Goal: Task Accomplishment & Management: Manage account settings

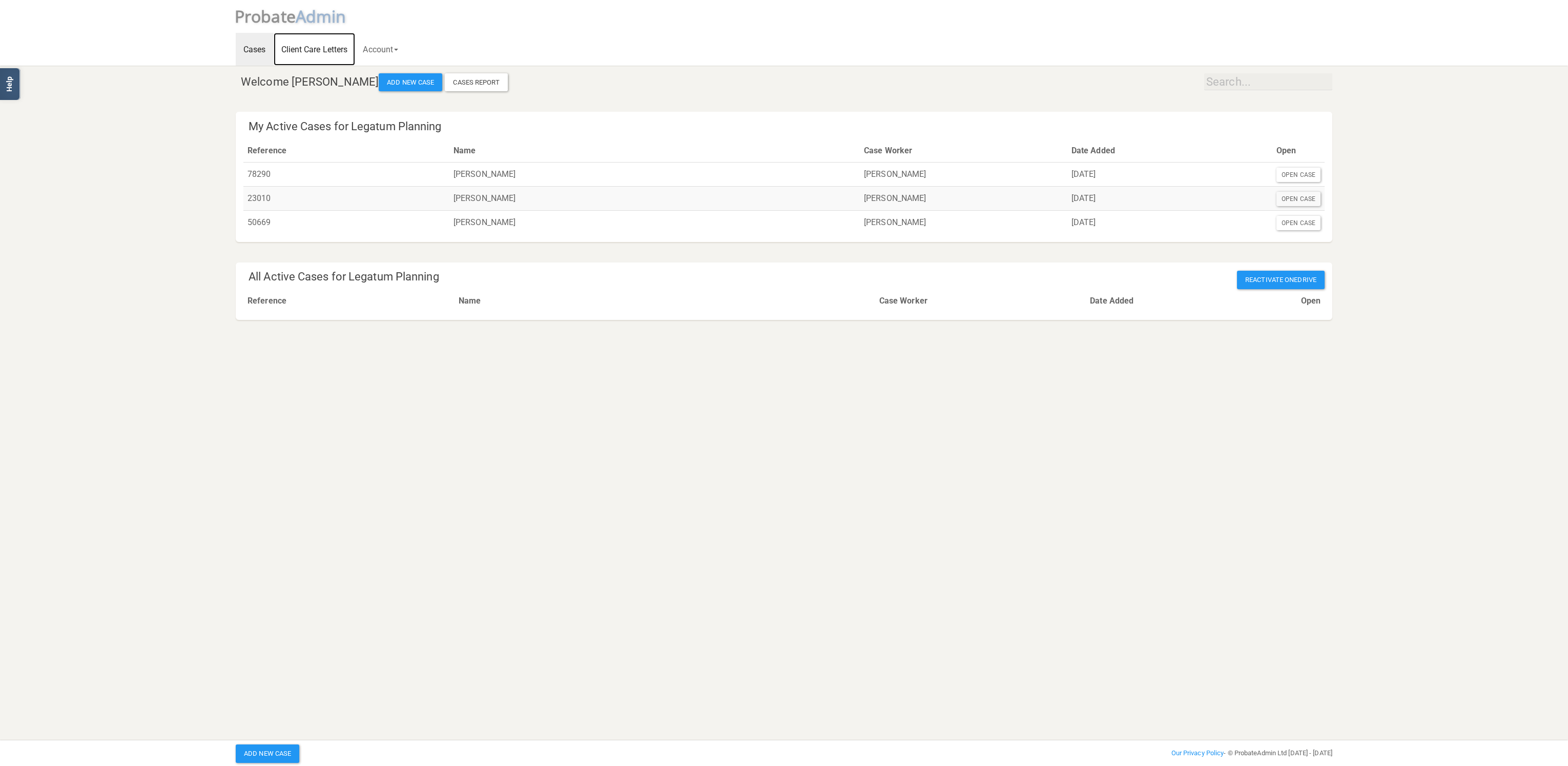
click at [324, 51] on link "Client Care Letters" at bounding box center [314, 49] width 82 height 33
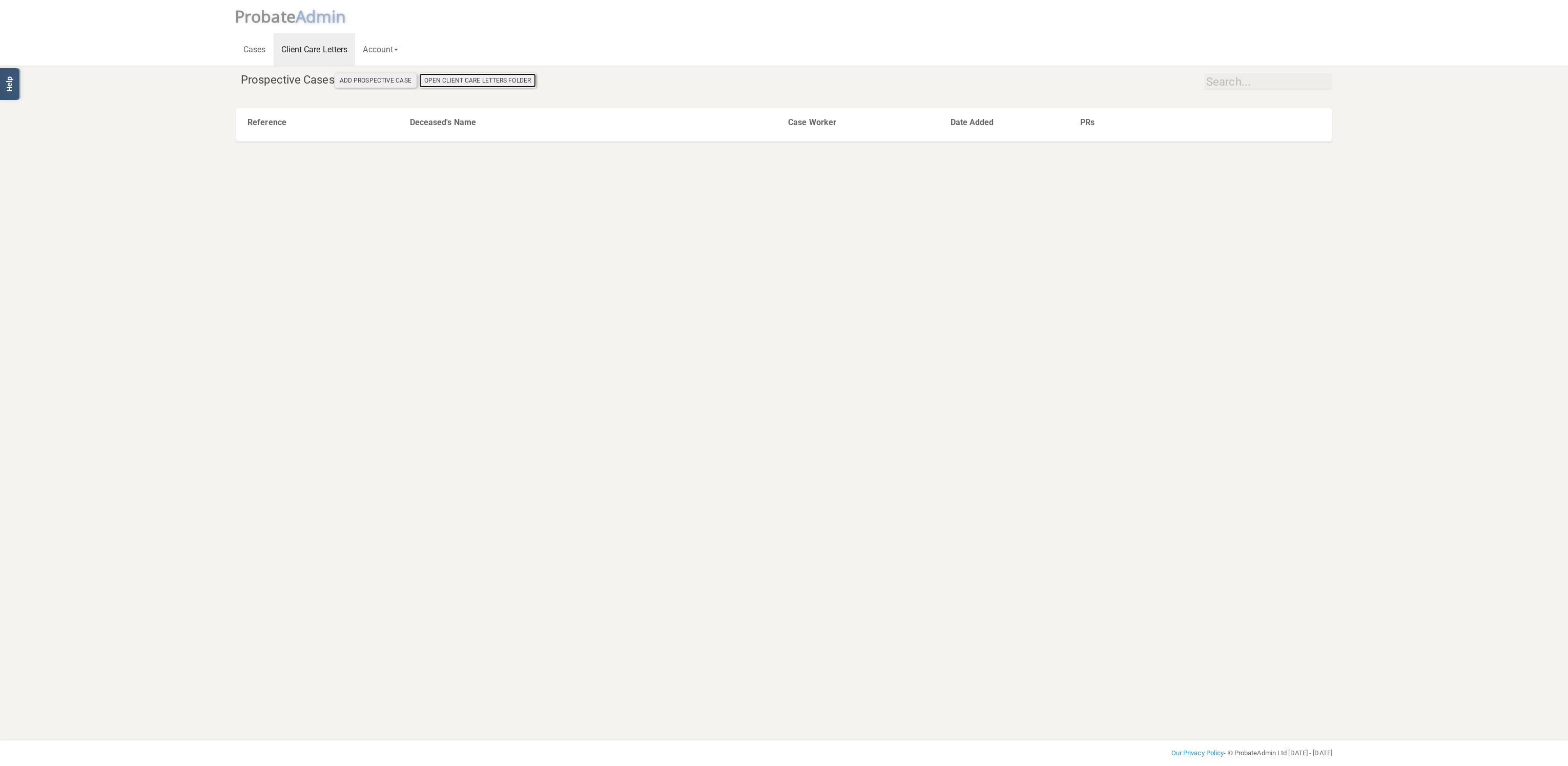
click at [518, 81] on button "Open Client Care Letters Folder" at bounding box center [477, 81] width 117 height 14
click at [388, 47] on link "Account" at bounding box center [380, 49] width 50 height 33
click at [401, 94] on link "Address Book" at bounding box center [396, 91] width 82 height 15
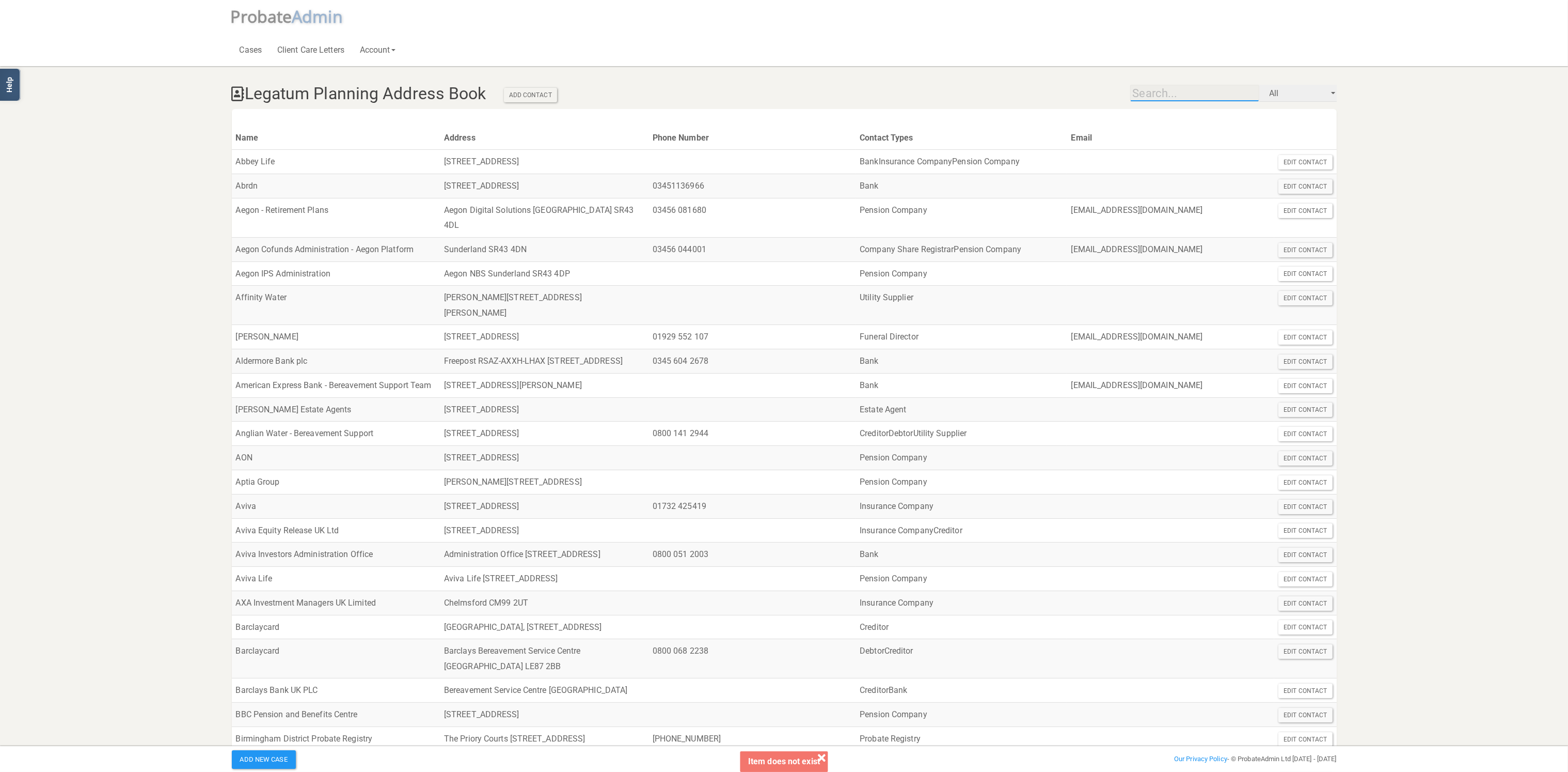
click at [1175, 92] on input "text" at bounding box center [1195, 93] width 129 height 17
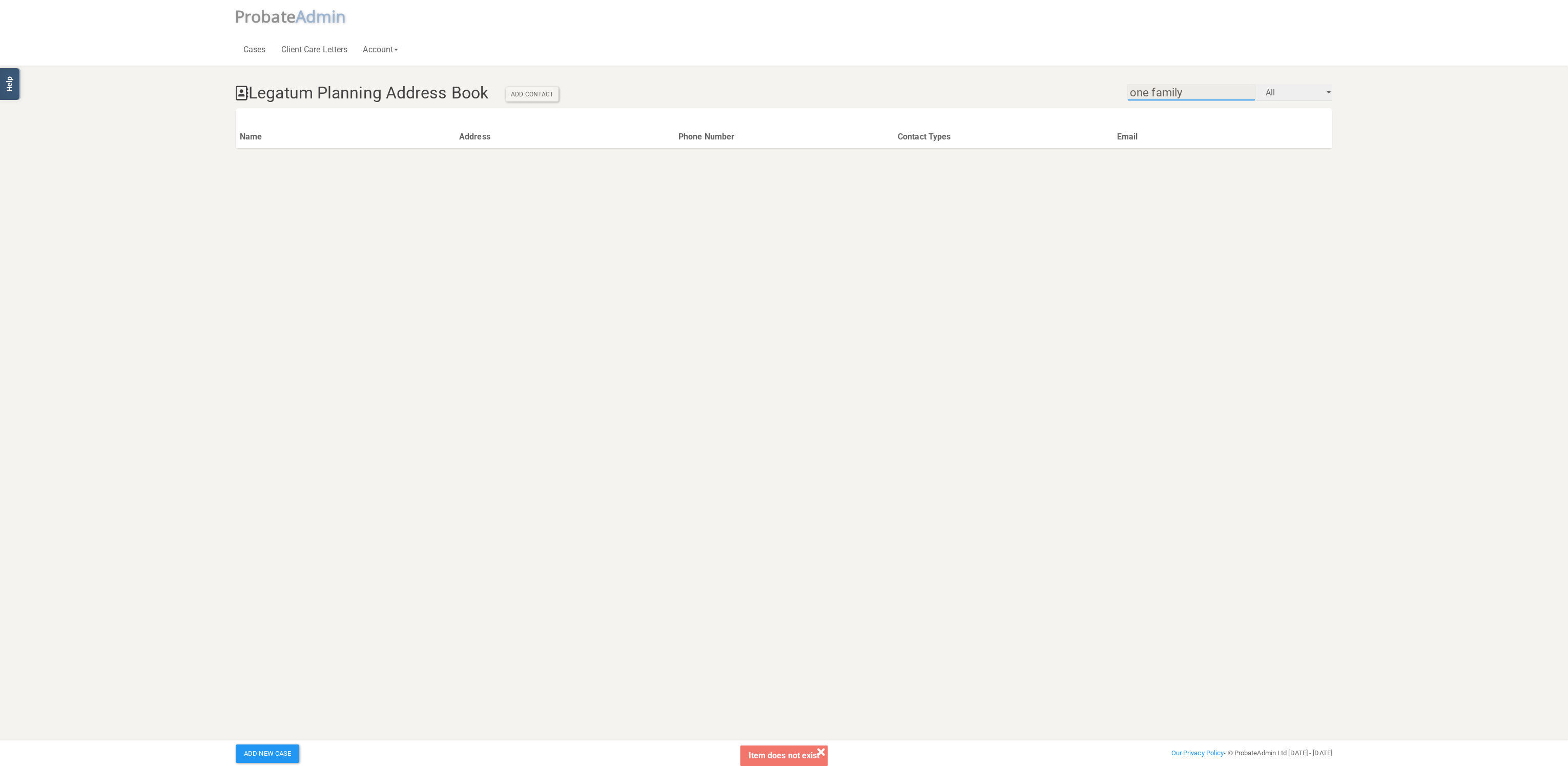
type input "one family"
click at [1301, 94] on select "All Accountant Anyone Bank Beneficiary Benefits Office Company Share Registrar …" at bounding box center [1294, 92] width 77 height 17
click at [610, 54] on div "Cases Client Care Letters Account User Account Address Book Logout Logout" at bounding box center [784, 33] width 1096 height 66
click at [387, 42] on link "Account" at bounding box center [380, 49] width 50 height 33
click at [259, 50] on link "Cases" at bounding box center [254, 49] width 38 height 33
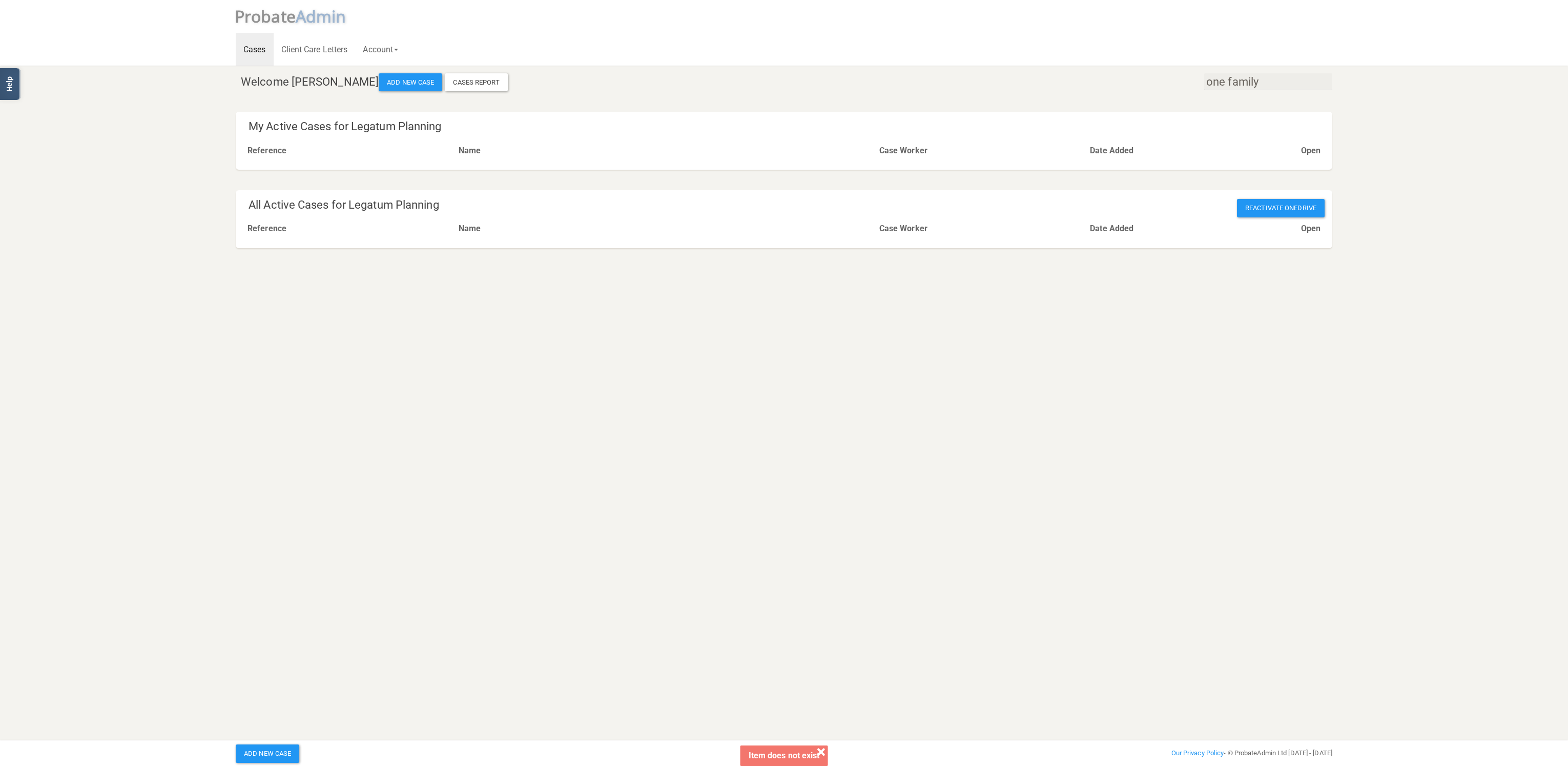
click at [819, 753] on icon at bounding box center [821, 752] width 8 height 8
click at [15, 90] on link "Help" at bounding box center [11, 84] width 22 height 32
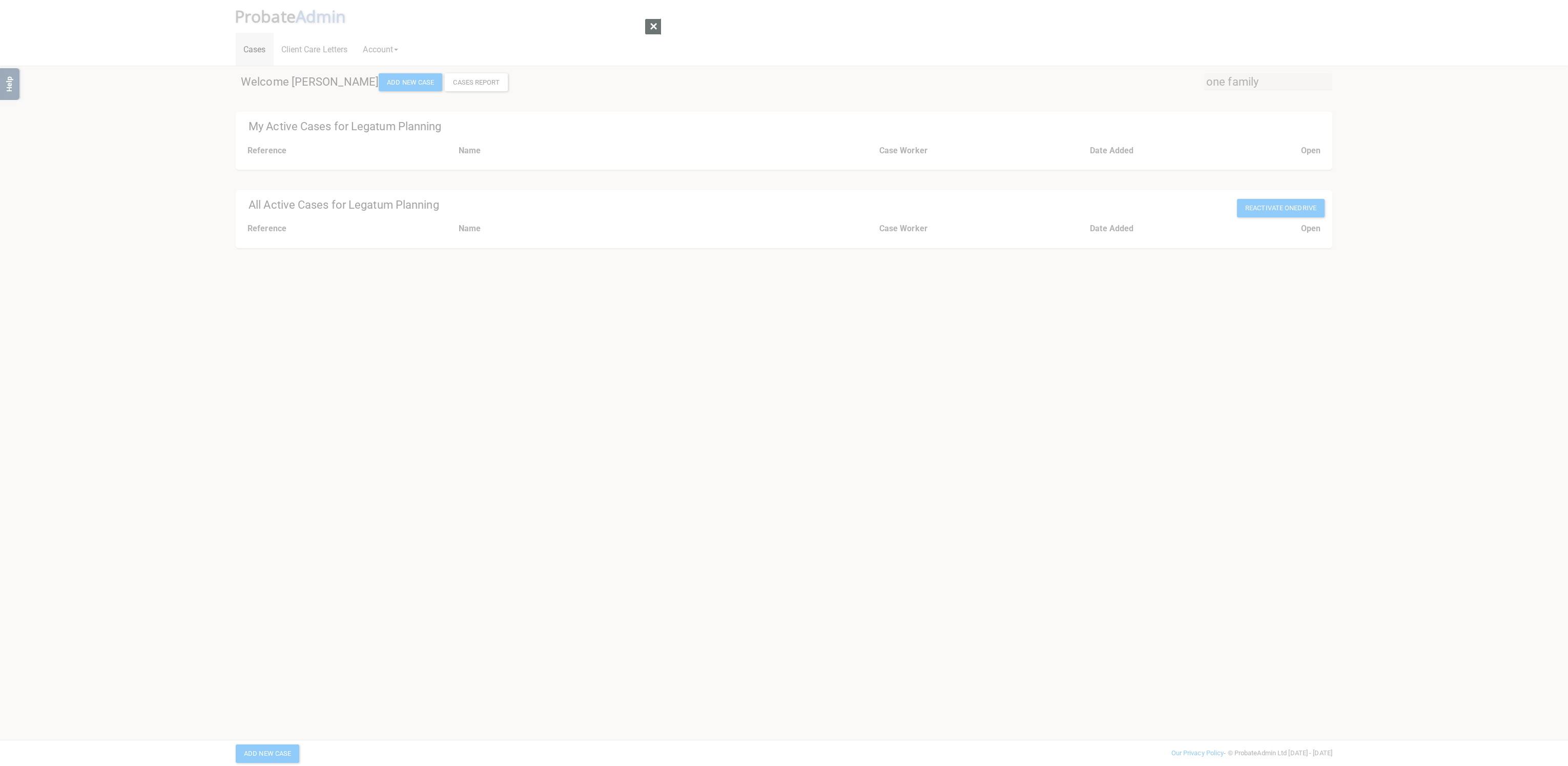
click at [1036, 24] on div at bounding box center [784, 383] width 1568 height 766
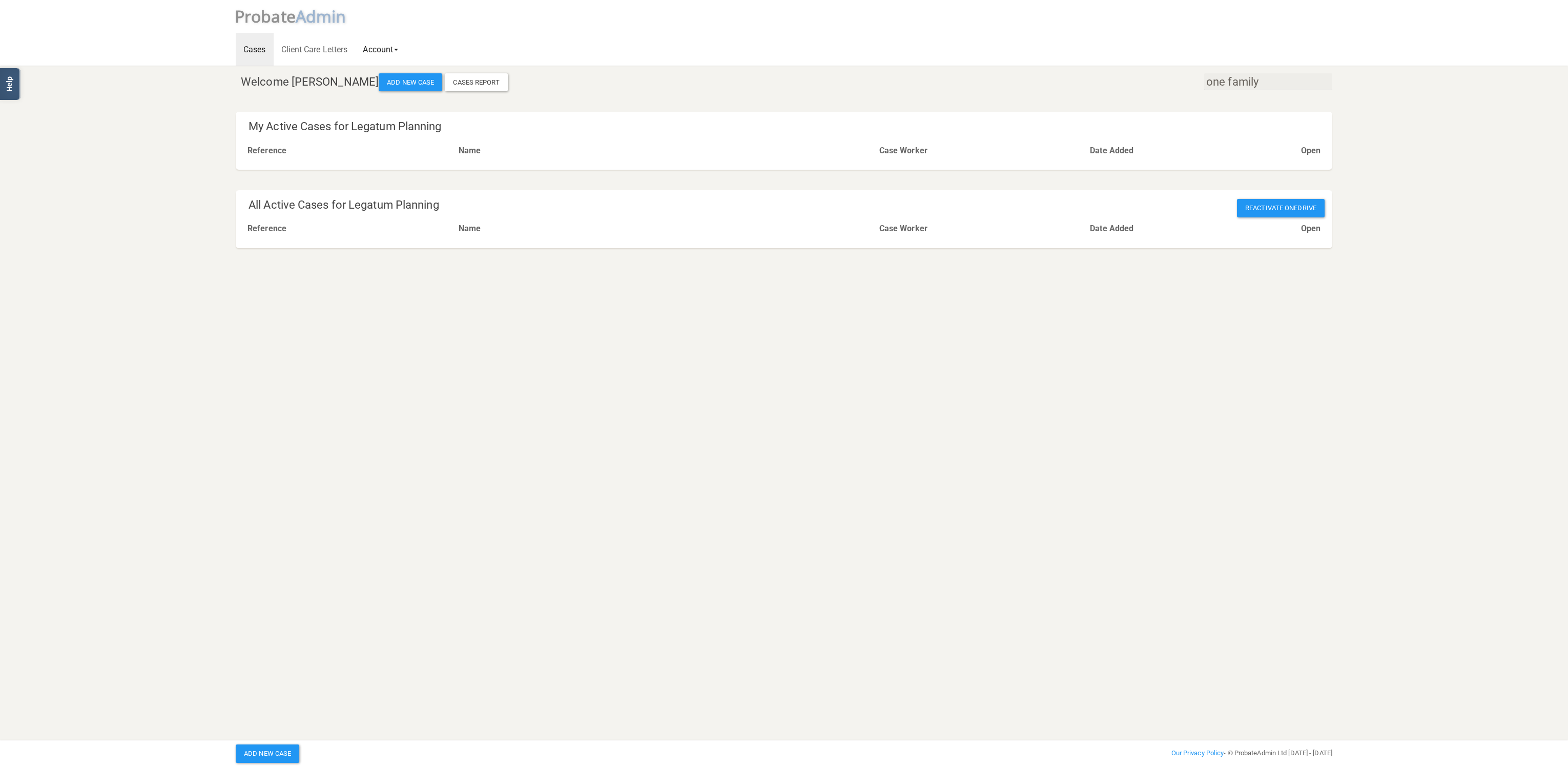
click at [394, 51] on link "Account" at bounding box center [380, 49] width 50 height 33
click at [389, 72] on link "User Account" at bounding box center [396, 76] width 82 height 15
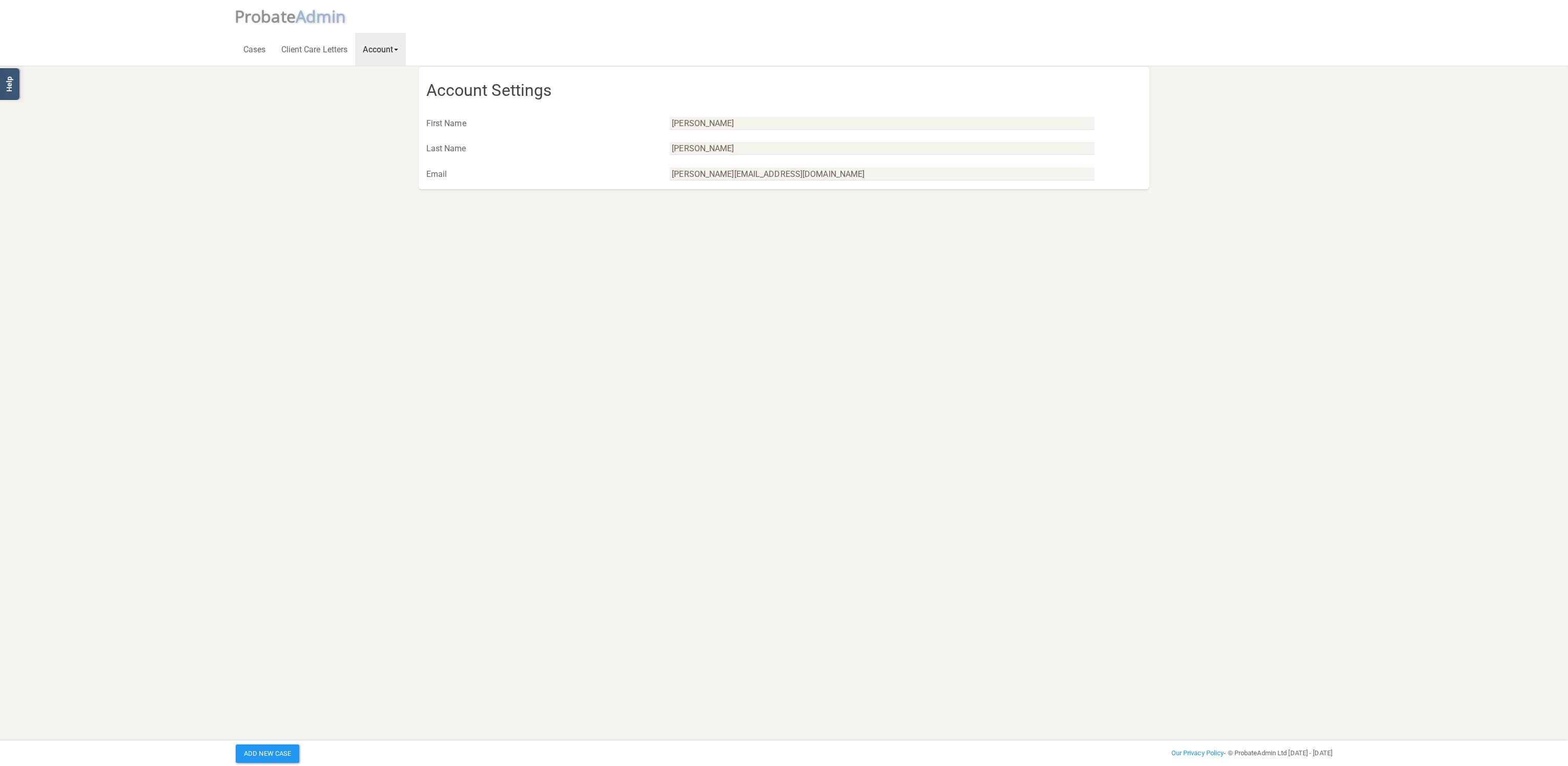
click at [394, 50] on link "Account" at bounding box center [380, 49] width 50 height 33
click at [389, 90] on link "Address Book" at bounding box center [396, 91] width 82 height 15
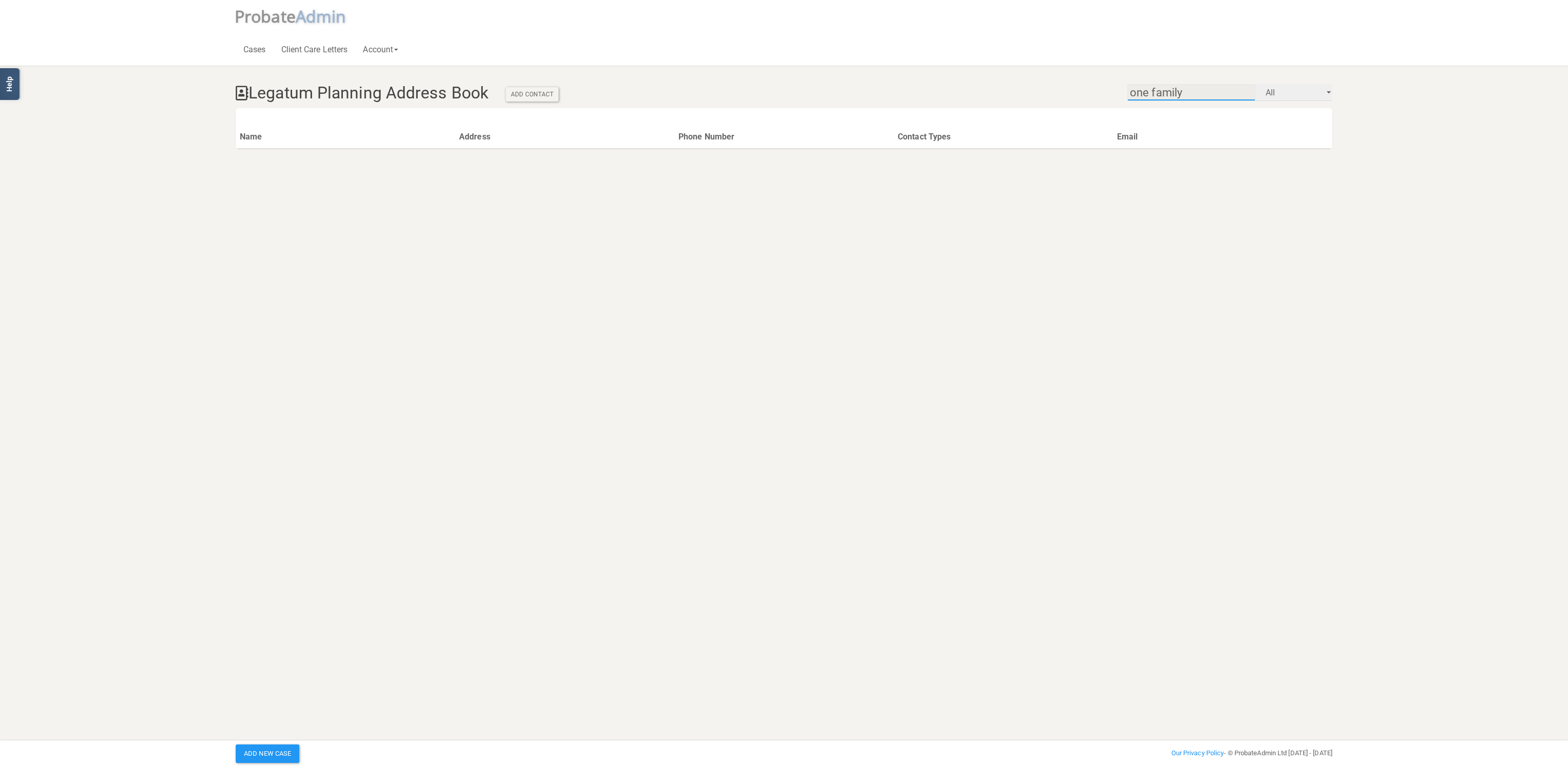
click at [1213, 100] on input "one family" at bounding box center [1191, 92] width 128 height 17
drag, startPoint x: 1197, startPoint y: 90, endPoint x: 1037, endPoint y: 90, distance: 160.0
click at [1037, 90] on div "Legatum Planning Address Book Add Contact All Accountant Anyone Bank Beneficiar…" at bounding box center [784, 90] width 1112 height 36
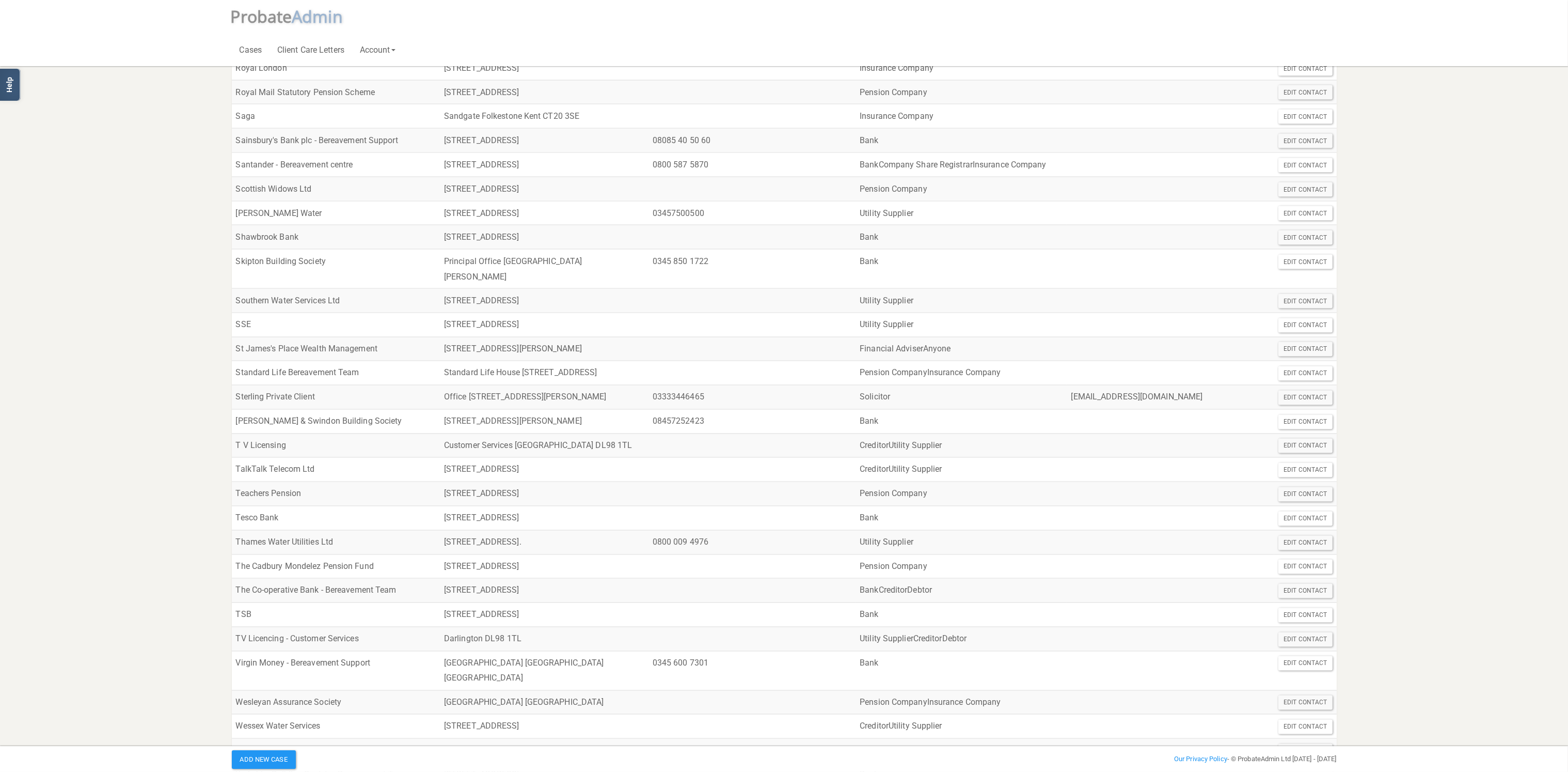
scroll to position [3513, 0]
